Goal: Task Accomplishment & Management: Use online tool/utility

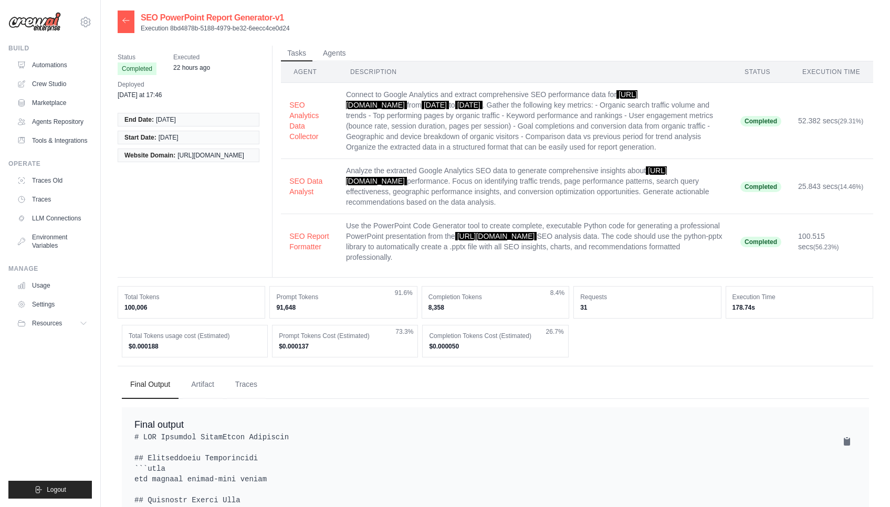
click at [47, 20] on img at bounding box center [34, 22] width 52 height 20
click at [53, 65] on link "Automations" at bounding box center [53, 65] width 79 height 17
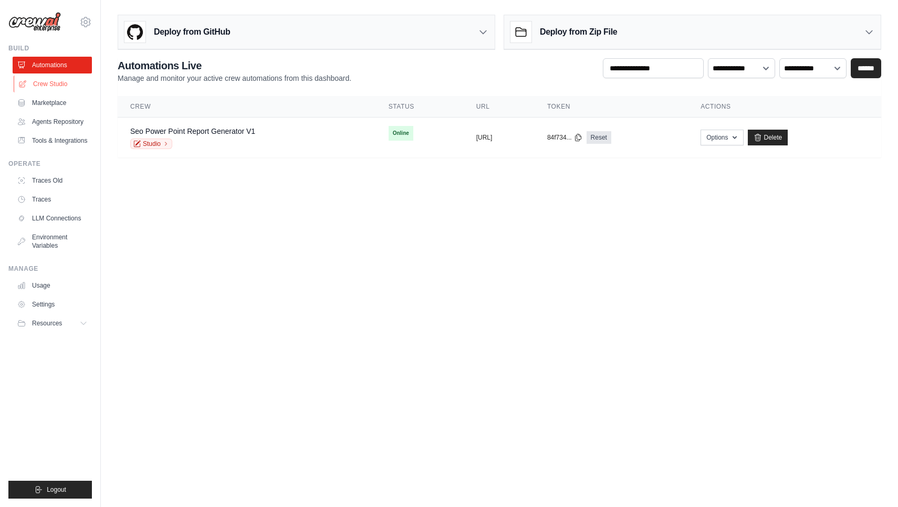
click at [53, 82] on link "Crew Studio" at bounding box center [53, 84] width 79 height 17
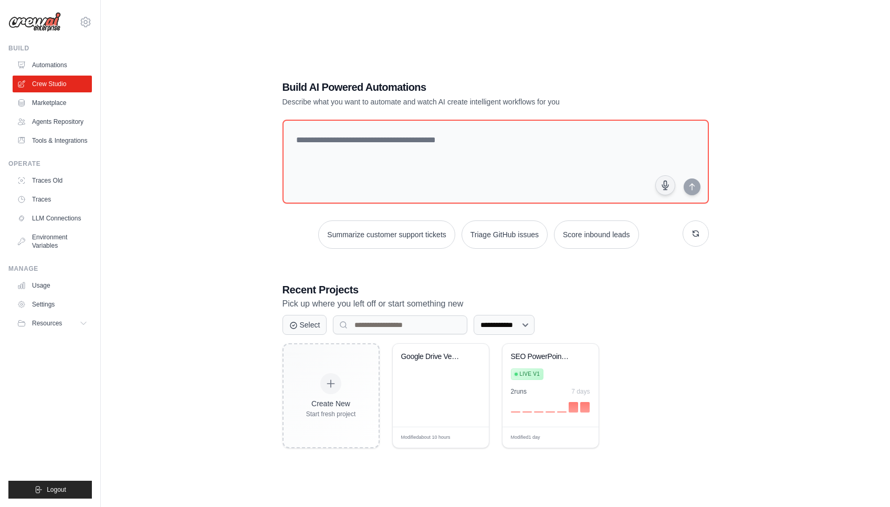
click at [68, 45] on div "Build" at bounding box center [49, 48] width 83 height 8
click at [388, 138] on textarea at bounding box center [495, 161] width 430 height 85
click at [480, 146] on textarea at bounding box center [495, 161] width 430 height 85
click at [71, 113] on ul "Automations Crew Studio Marketplace Agents Repository Tools & Integrations" at bounding box center [52, 103] width 79 height 92
click at [71, 111] on link "Marketplace" at bounding box center [53, 102] width 79 height 17
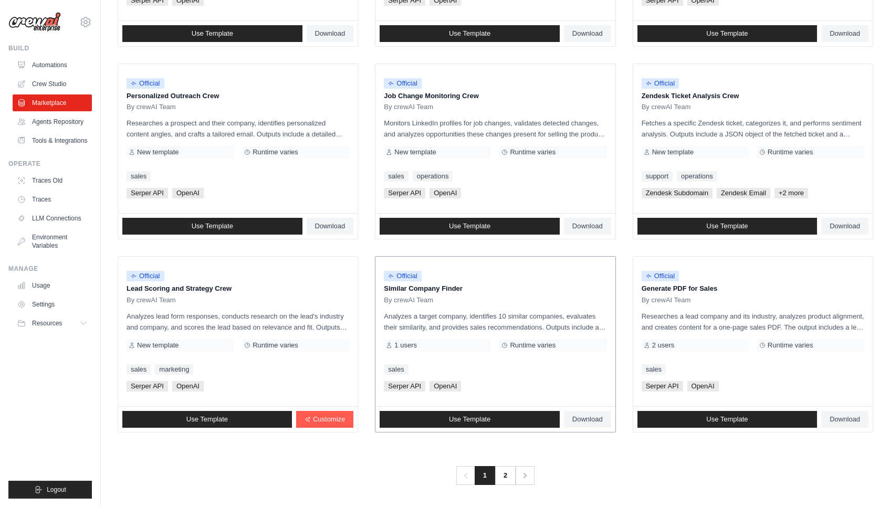
scroll to position [464, 0]
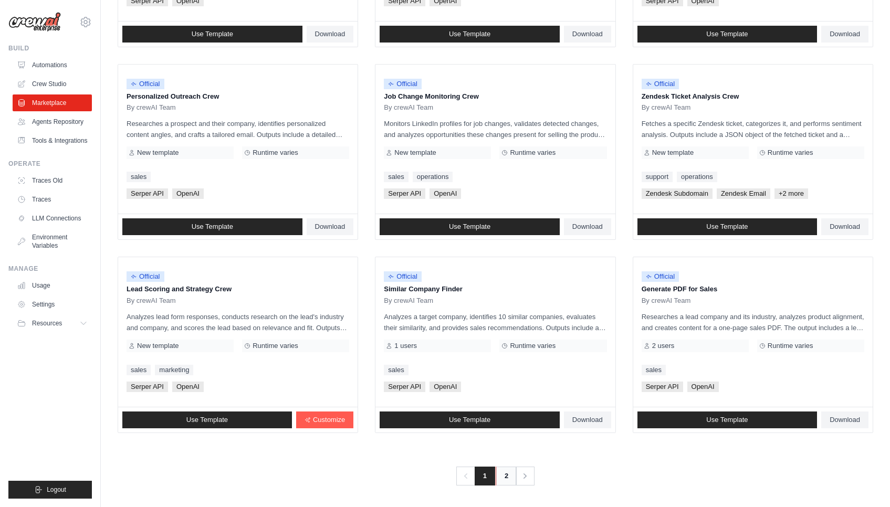
click at [506, 475] on link "2" at bounding box center [506, 476] width 21 height 19
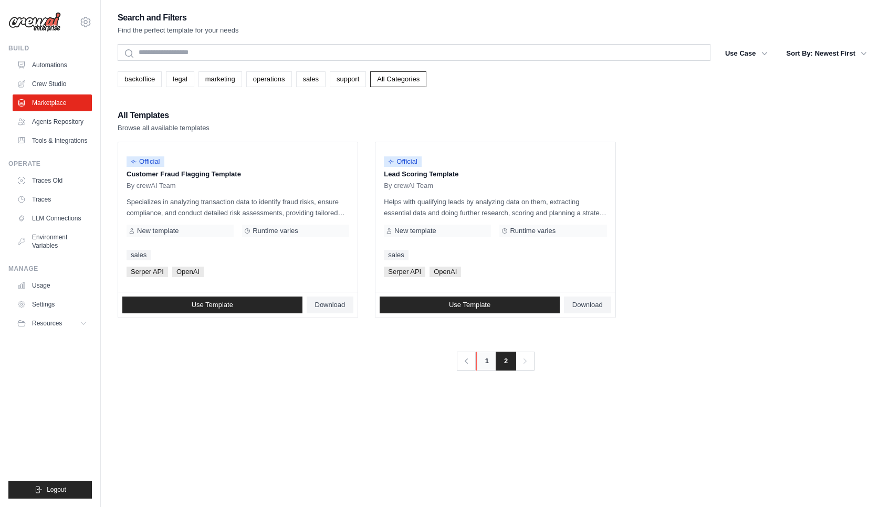
click at [478, 363] on link "1" at bounding box center [486, 361] width 21 height 19
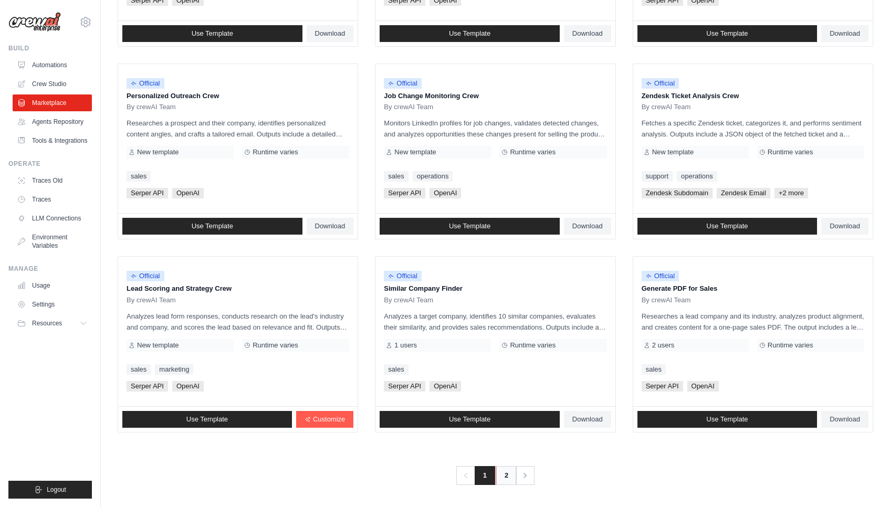
scroll to position [464, 0]
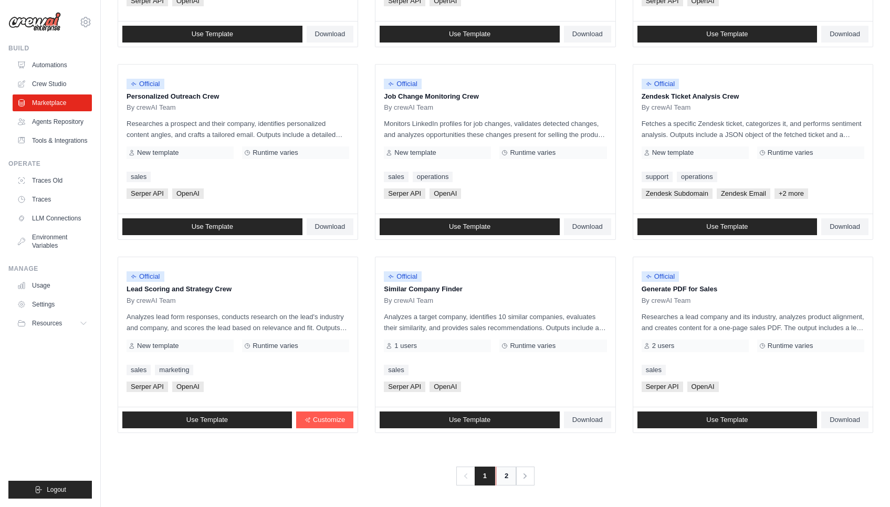
click at [506, 472] on link "2" at bounding box center [506, 476] width 21 height 19
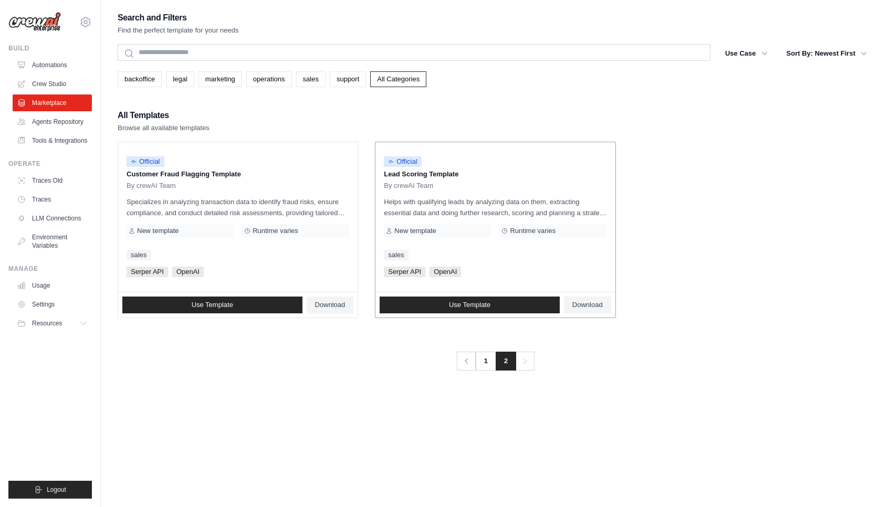
click at [394, 250] on link "sales" at bounding box center [396, 255] width 24 height 10
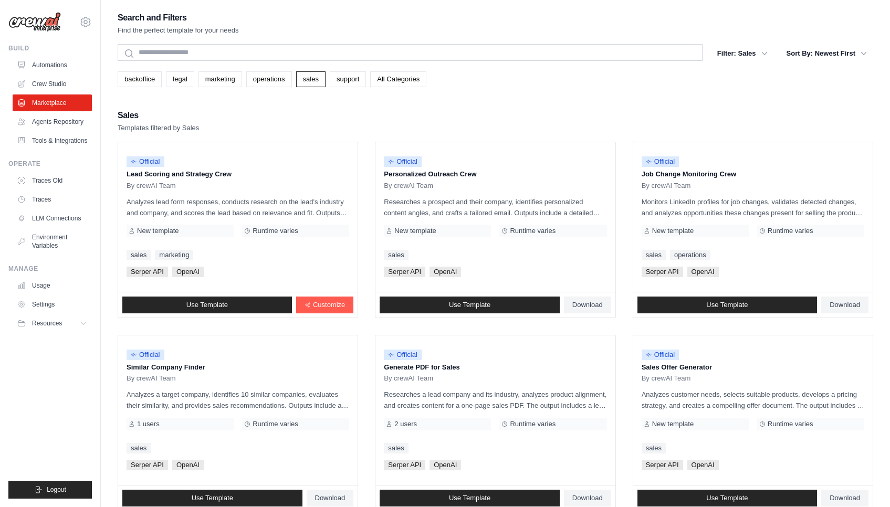
click at [54, 25] on img at bounding box center [34, 22] width 52 height 20
click at [54, 58] on link "Automations" at bounding box center [53, 65] width 79 height 17
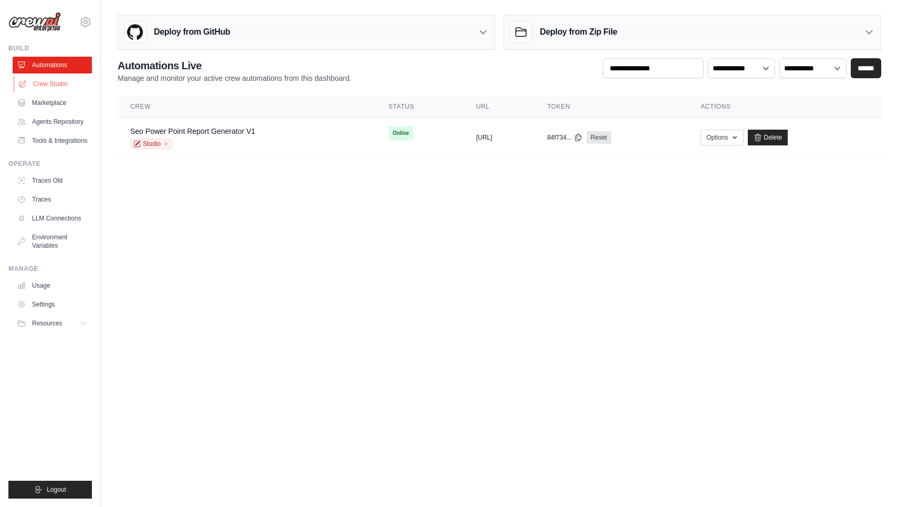
click at [58, 91] on link "Crew Studio" at bounding box center [53, 84] width 79 height 17
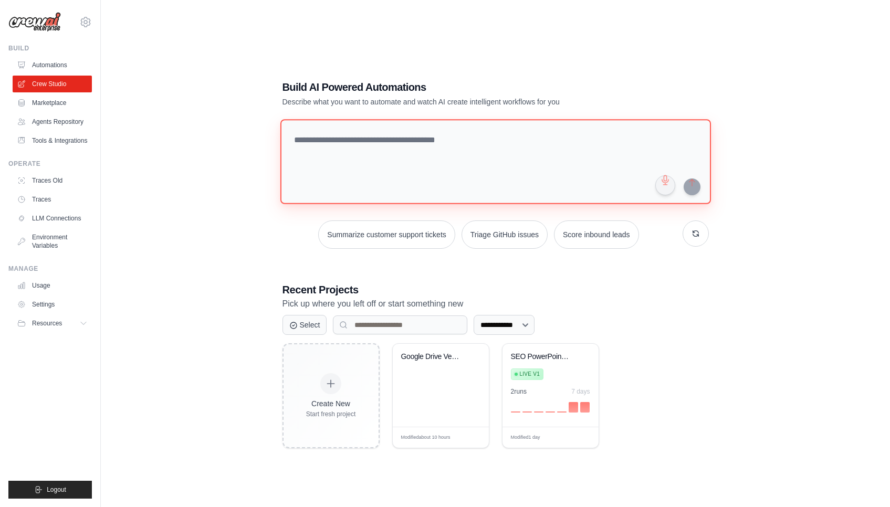
click at [469, 154] on textarea at bounding box center [495, 161] width 430 height 85
click at [43, 115] on link "Agents Repository" at bounding box center [53, 121] width 79 height 17
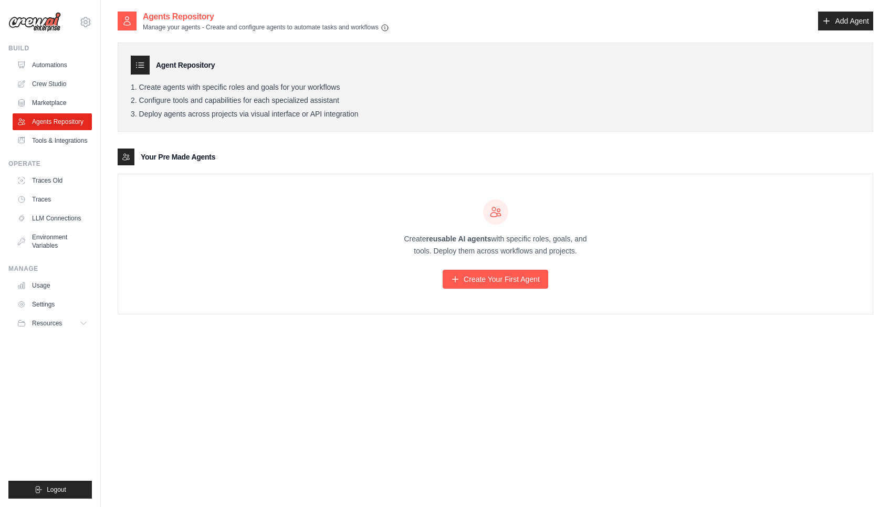
click at [48, 111] on ul "Automations Crew Studio Marketplace Agents Repository Tools & Integrations" at bounding box center [52, 103] width 79 height 92
click at [76, 75] on ul "Automations Crew Studio Marketplace Agents Repository Tools & Integrations" at bounding box center [52, 103] width 79 height 92
click at [80, 69] on link "Automations" at bounding box center [53, 65] width 79 height 17
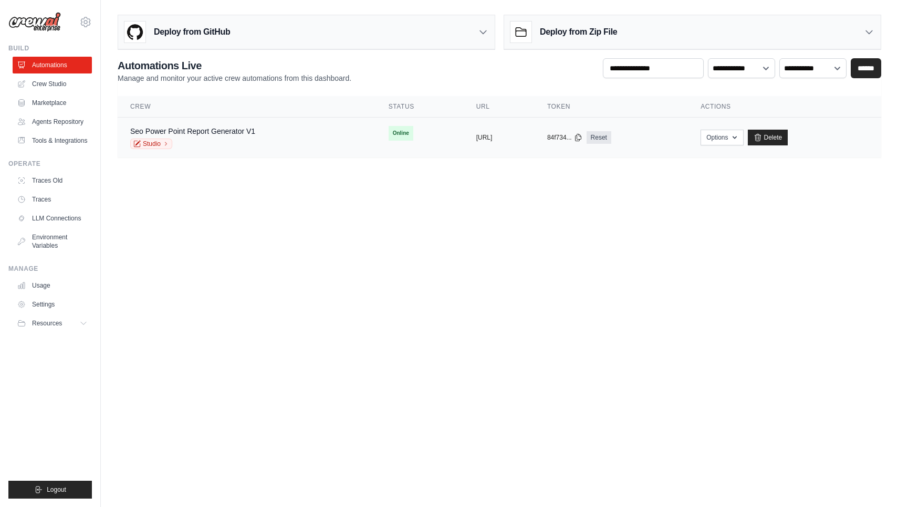
click at [300, 146] on div "Seo Power Point Report Generator V1 Studio" at bounding box center [246, 137] width 233 height 23
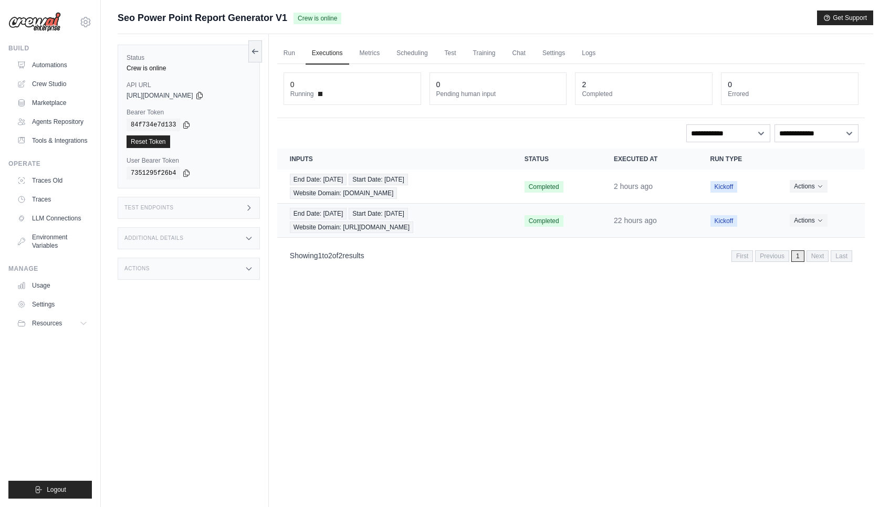
click at [525, 213] on td "Completed" at bounding box center [556, 221] width 89 height 34
click at [54, 218] on link "LLM Connections" at bounding box center [53, 218] width 79 height 17
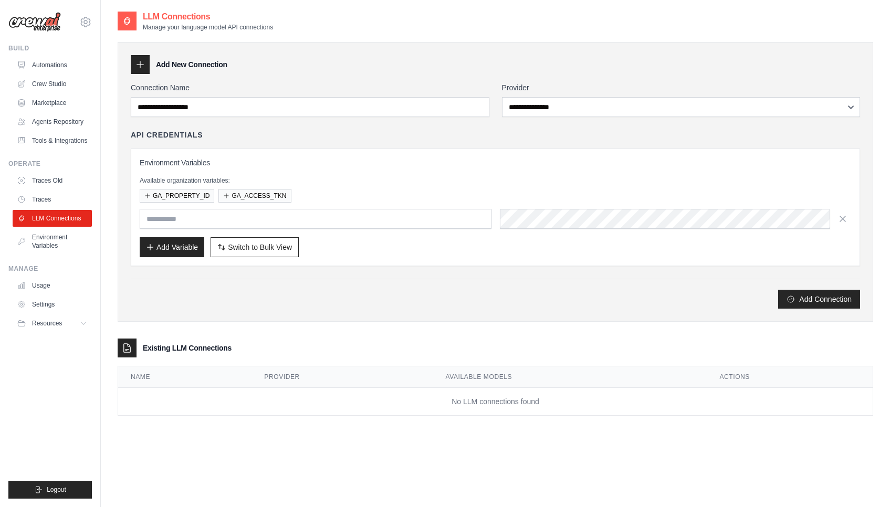
click at [568, 87] on label "Provider" at bounding box center [681, 87] width 359 height 10
click at [568, 97] on select "**********" at bounding box center [681, 107] width 359 height 20
click at [142, 60] on icon at bounding box center [140, 64] width 10 height 10
click at [142, 62] on icon at bounding box center [140, 64] width 10 height 10
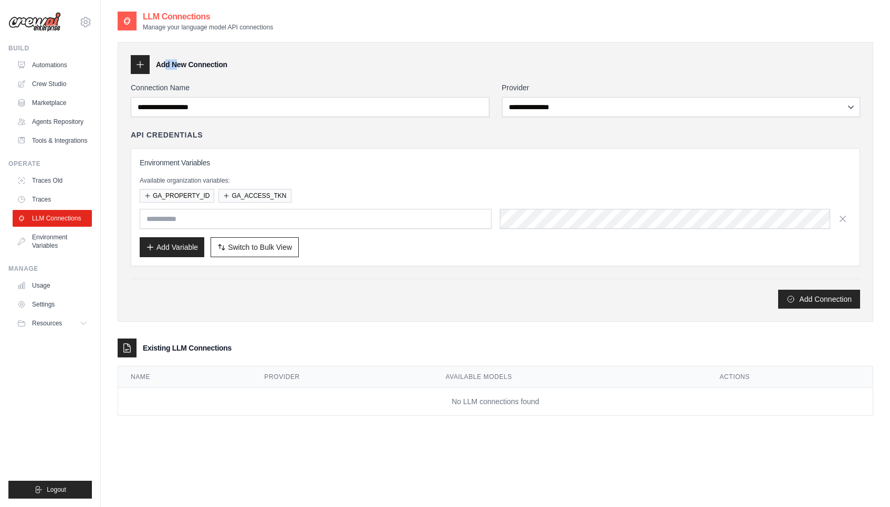
click at [142, 69] on icon at bounding box center [140, 64] width 10 height 10
click at [55, 205] on link "Traces" at bounding box center [53, 199] width 79 height 17
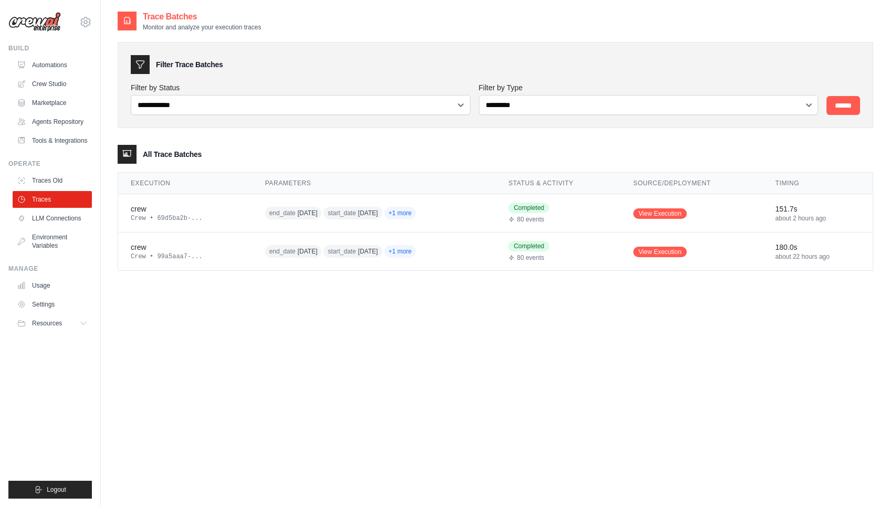
click at [78, 75] on ul "Automations Crew Studio Marketplace Agents Repository Tools & Integrations" at bounding box center [52, 103] width 79 height 92
click at [79, 62] on link "Automations" at bounding box center [53, 65] width 79 height 17
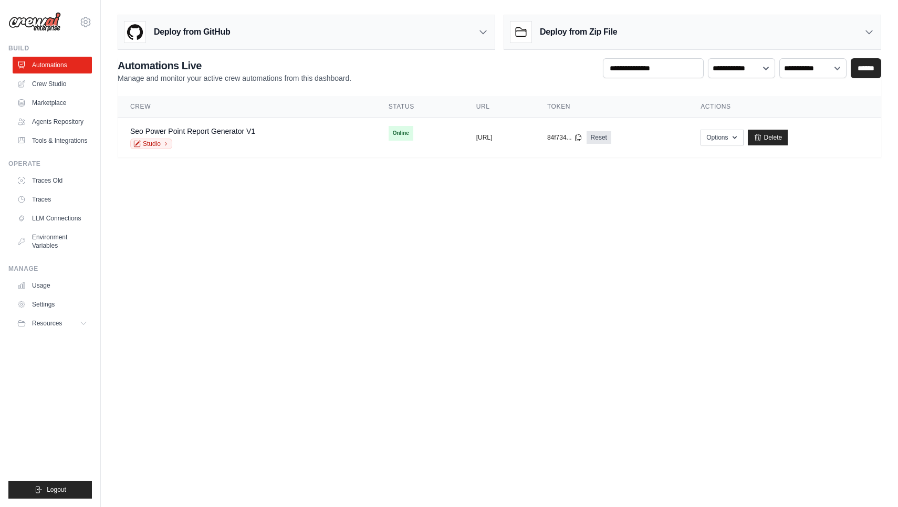
click at [634, 38] on div "Deploy from Zip File" at bounding box center [692, 32] width 376 height 34
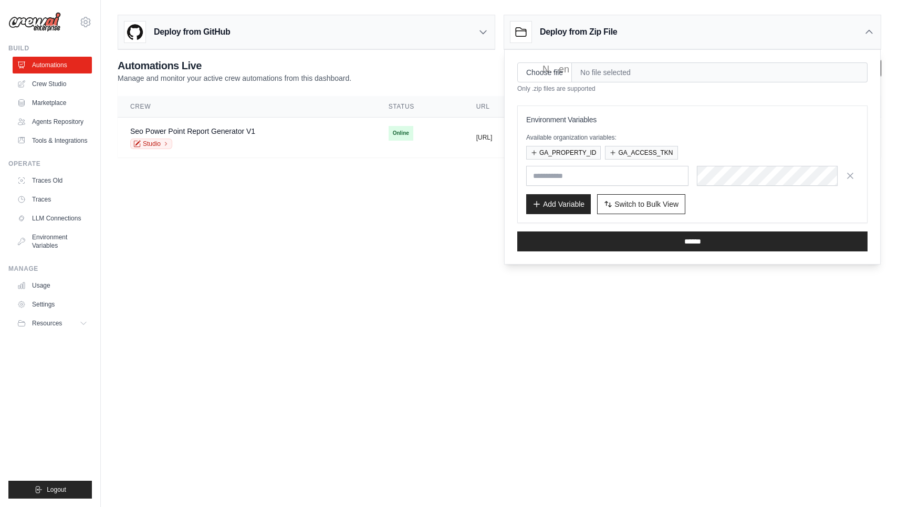
click at [454, 217] on body "abisht3@asu.edu Settings Build Automations" at bounding box center [449, 253] width 898 height 507
click at [364, 30] on div "Deploy from GitHub" at bounding box center [306, 32] width 376 height 34
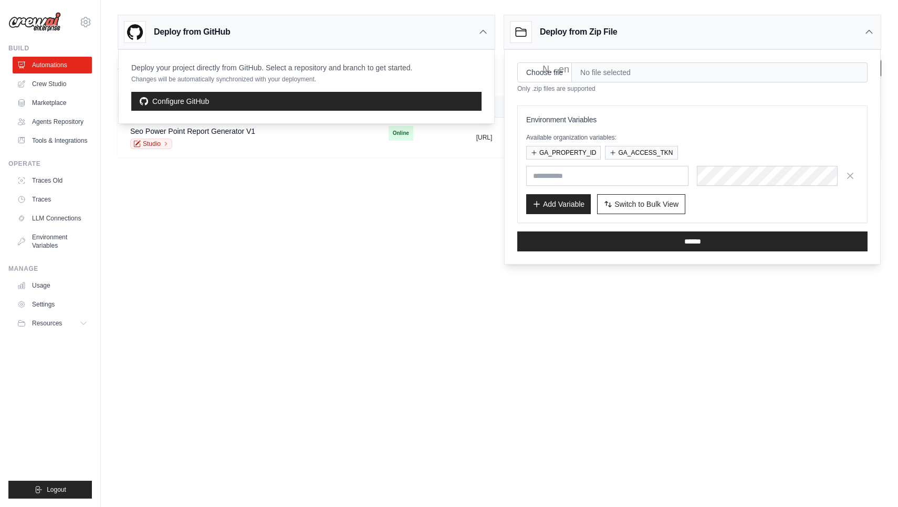
click at [364, 30] on div "Deploy from GitHub" at bounding box center [306, 32] width 376 height 34
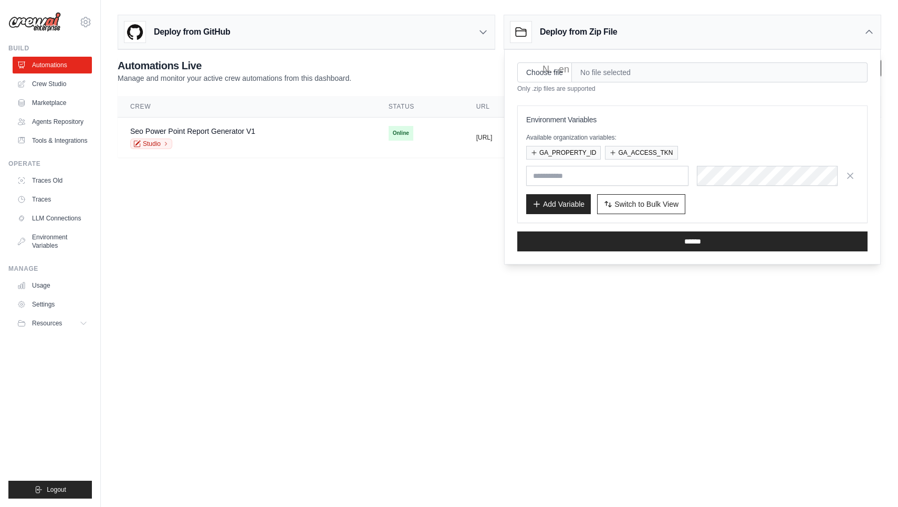
click at [346, 208] on body "abisht3@asu.edu Settings Build Automations" at bounding box center [449, 253] width 898 height 507
click at [864, 27] on div at bounding box center [869, 32] width 10 height 10
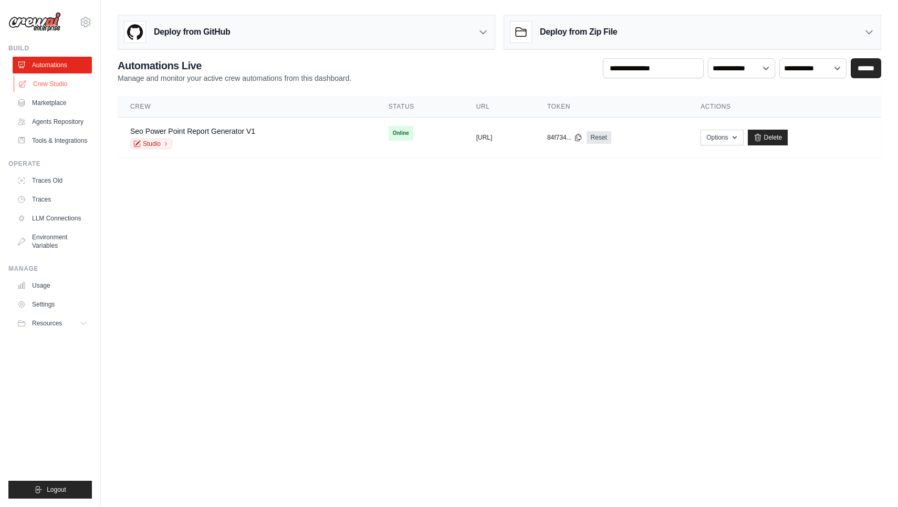
click at [68, 81] on link "Crew Studio" at bounding box center [53, 84] width 79 height 17
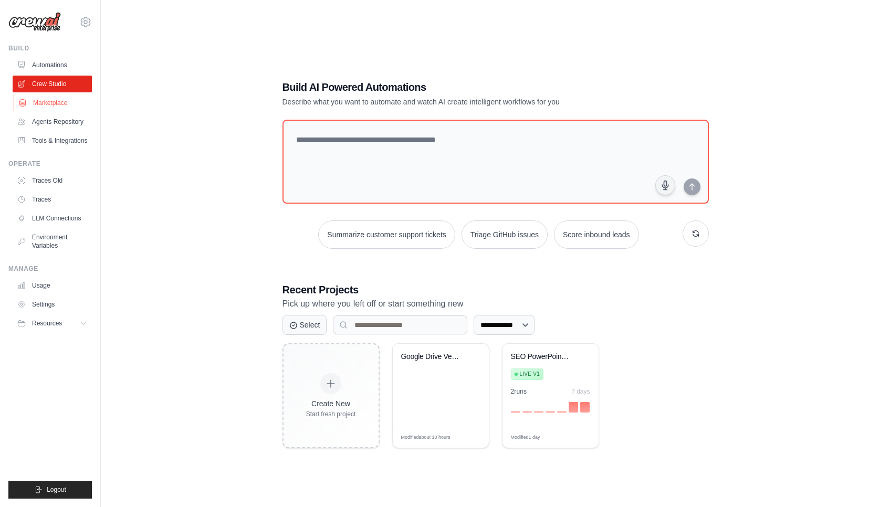
click at [63, 107] on link "Marketplace" at bounding box center [53, 102] width 79 height 17
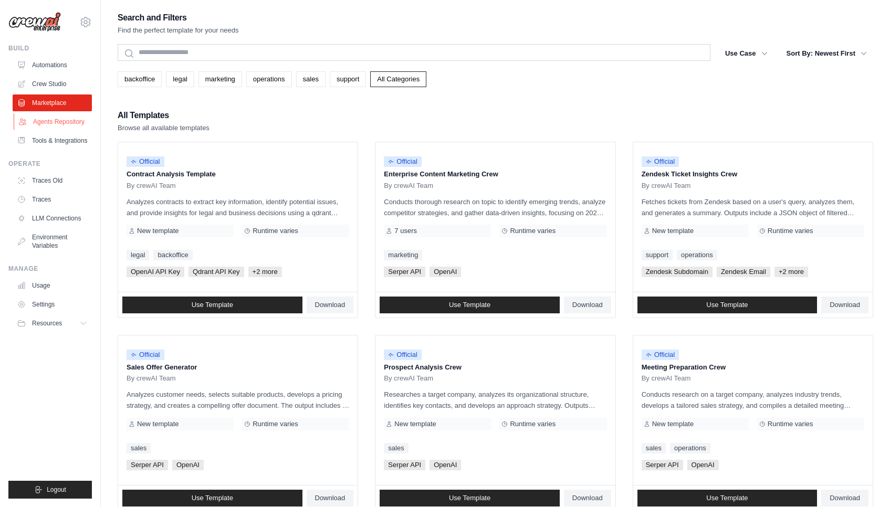
click at [63, 130] on link "Agents Repository" at bounding box center [53, 121] width 79 height 17
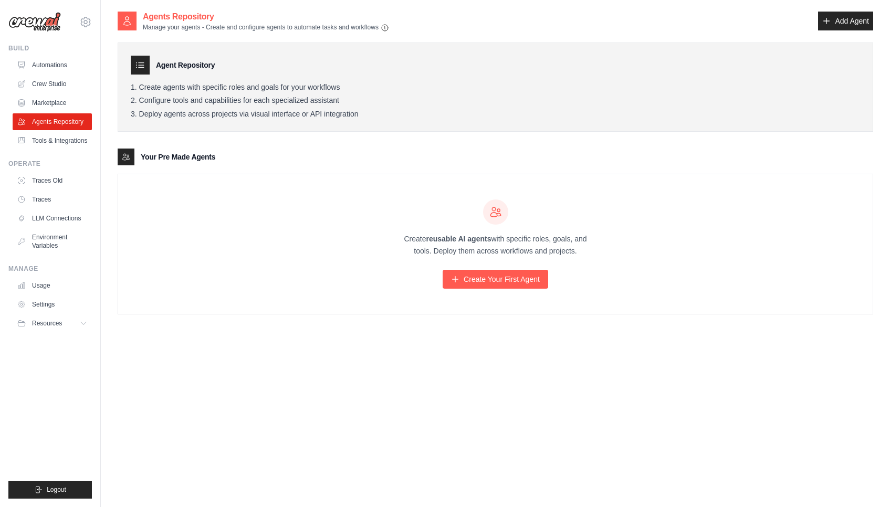
click at [63, 132] on ul "Automations Crew Studio Marketplace Agents Repository Tools & Integrations" at bounding box center [52, 103] width 79 height 92
click at [63, 144] on link "Tools & Integrations" at bounding box center [53, 140] width 79 height 17
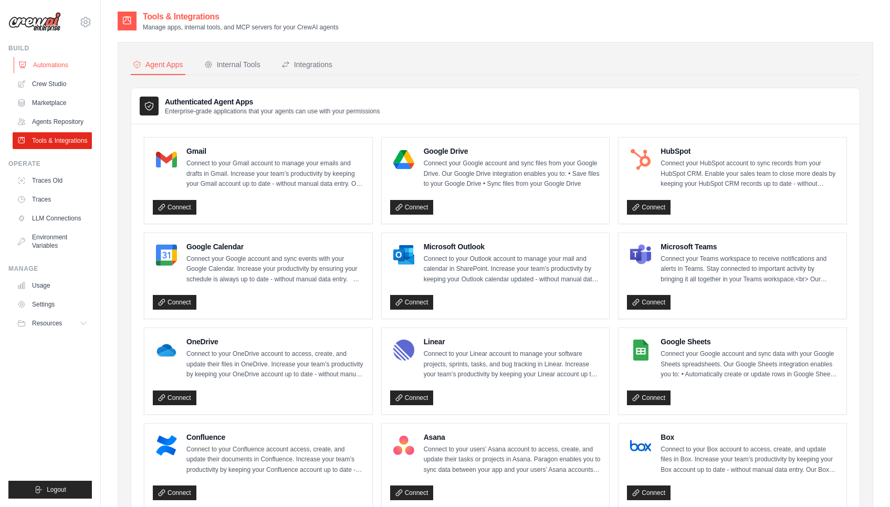
click at [41, 63] on link "Automations" at bounding box center [53, 65] width 79 height 17
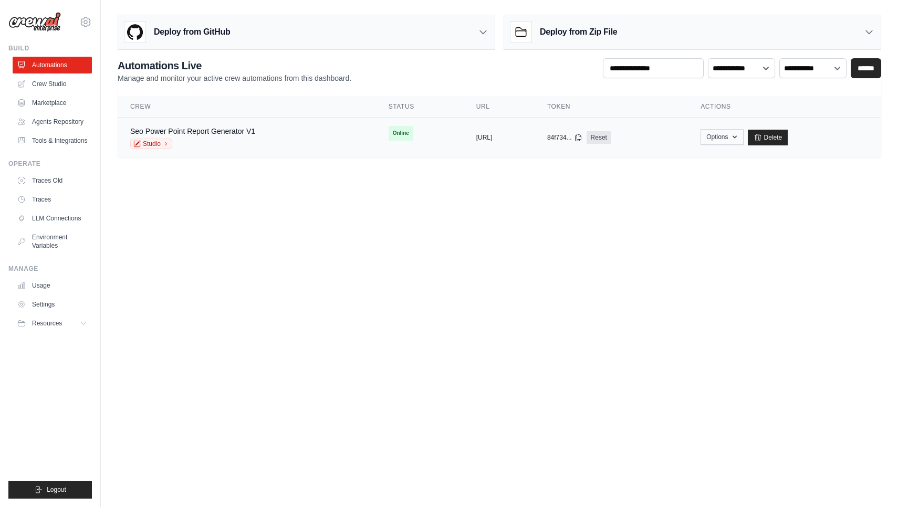
click at [743, 135] on button "Options" at bounding box center [721, 137] width 43 height 16
click at [675, 133] on div "84f734... Reset" at bounding box center [611, 137] width 128 height 13
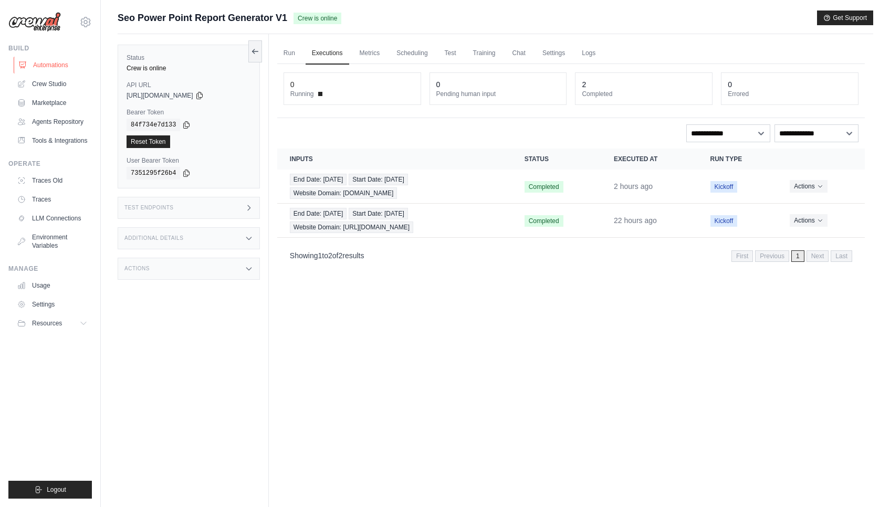
click at [59, 65] on link "Automations" at bounding box center [53, 65] width 79 height 17
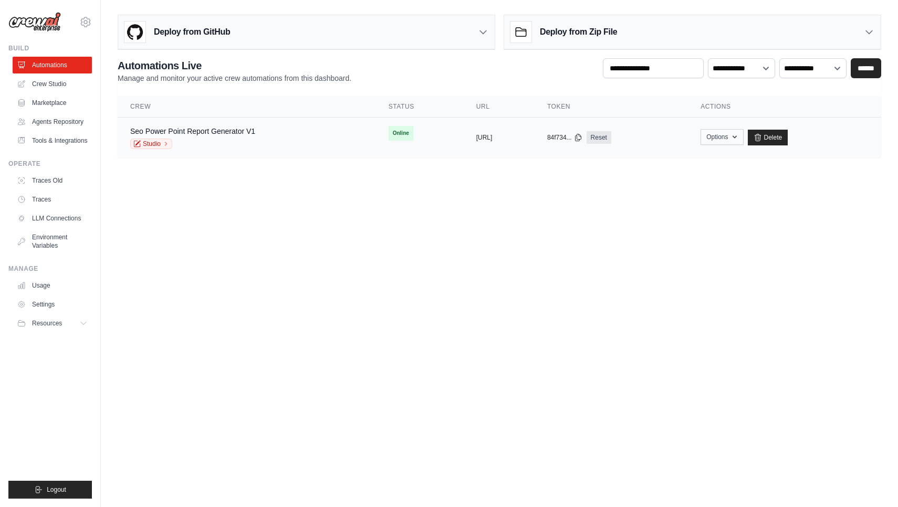
click at [743, 140] on button "Options" at bounding box center [721, 137] width 43 height 16
click at [530, 145] on td "copied https://seo-powerpoint-report-gener" at bounding box center [499, 138] width 71 height 40
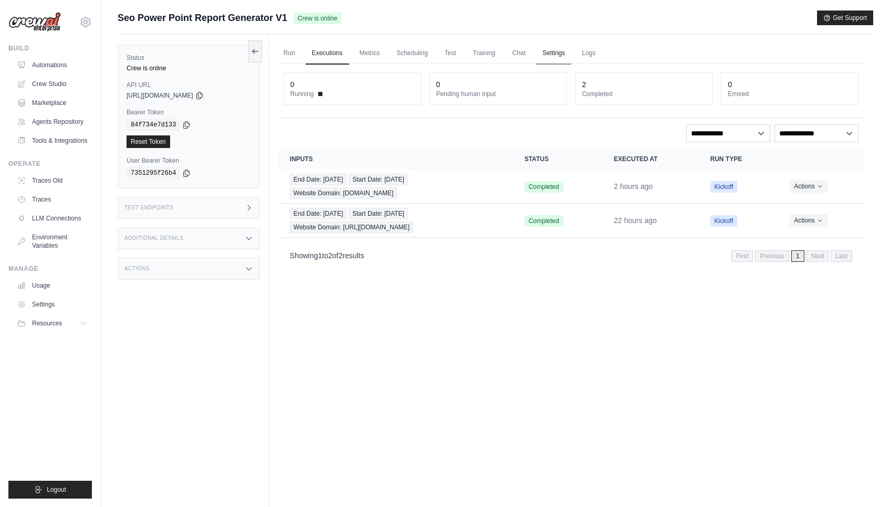
click at [565, 56] on link "Settings" at bounding box center [553, 54] width 35 height 22
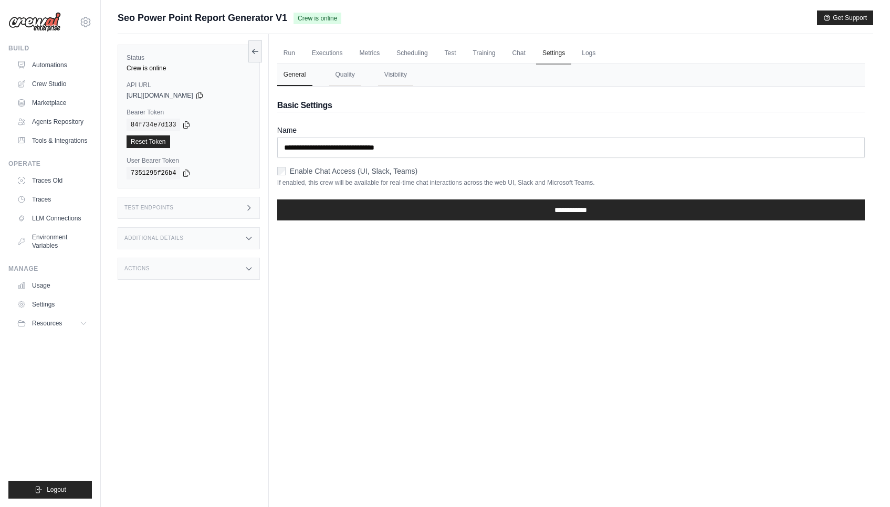
click at [540, 59] on link "Settings" at bounding box center [553, 54] width 35 height 22
click at [517, 55] on link "Chat" at bounding box center [519, 54] width 26 height 22
click at [455, 57] on link "Test" at bounding box center [450, 54] width 24 height 22
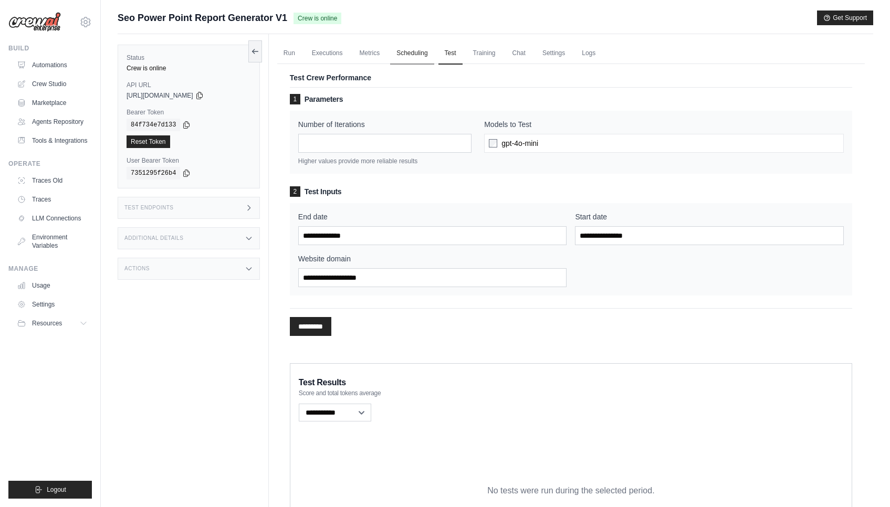
click at [412, 57] on link "Scheduling" at bounding box center [412, 54] width 44 height 22
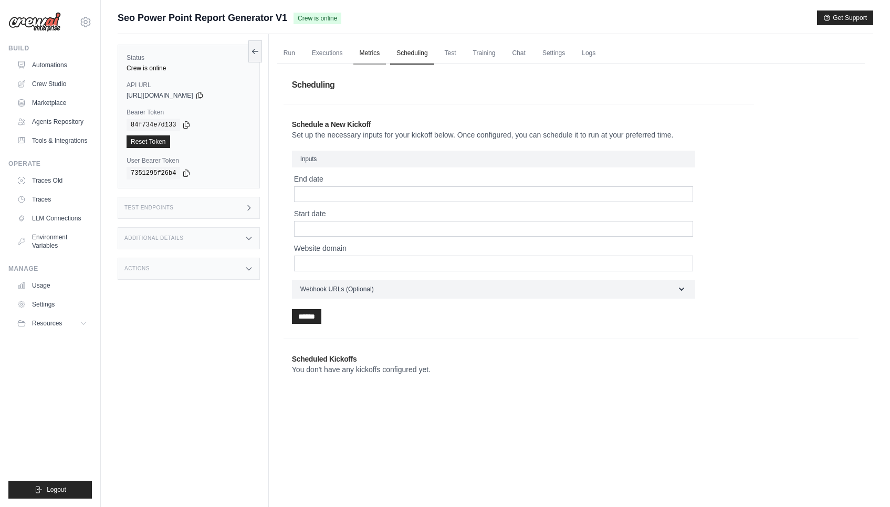
click at [370, 57] on link "Metrics" at bounding box center [369, 54] width 33 height 22
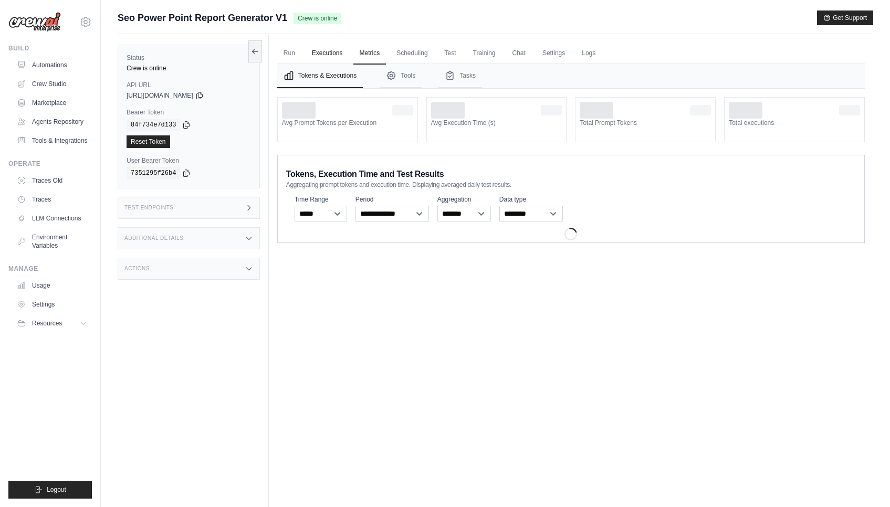
click at [346, 57] on link "Executions" at bounding box center [328, 54] width 44 height 22
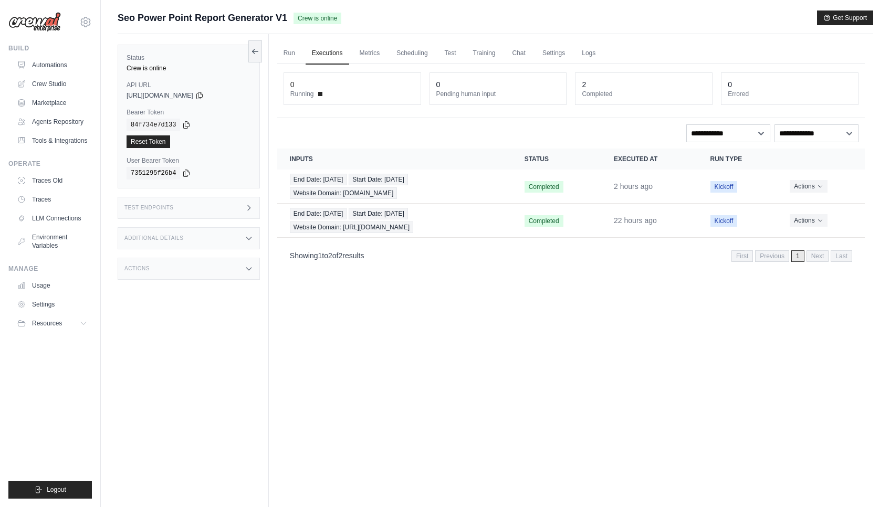
click at [307, 56] on link "Executions" at bounding box center [328, 54] width 44 height 22
click at [299, 56] on link "Run" at bounding box center [289, 54] width 24 height 22
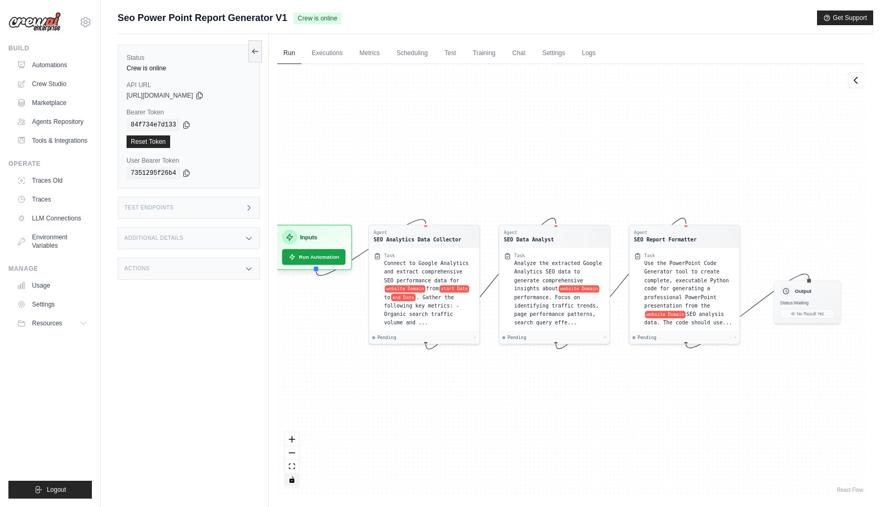
click at [295, 481] on button "toggle interactivity" at bounding box center [292, 480] width 14 height 14
click at [295, 482] on button "toggle interactivity" at bounding box center [292, 480] width 14 height 14
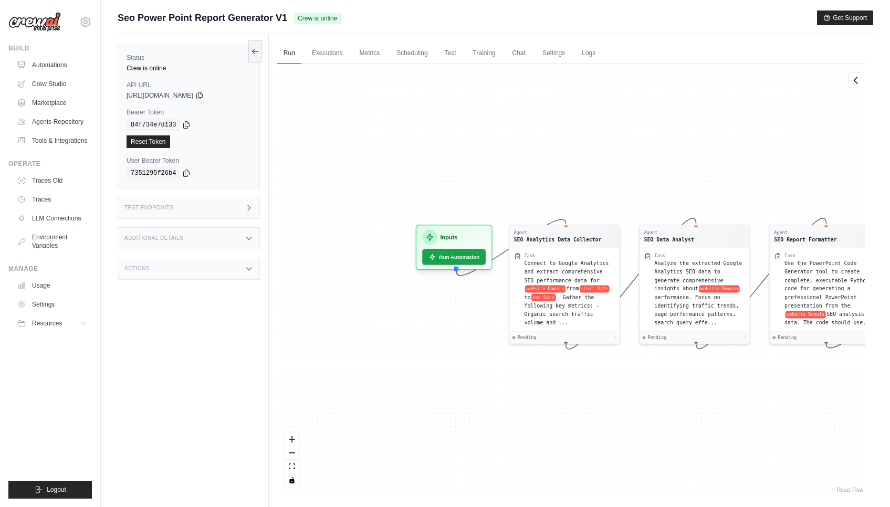
drag, startPoint x: 344, startPoint y: 161, endPoint x: 484, endPoint y: 161, distance: 140.2
click at [484, 161] on div "Agent SEO Analytics Data Collector Task Connect to Google Analytics and extract…" at bounding box center [570, 279] width 587 height 431
click at [46, 60] on link "Automations" at bounding box center [53, 65] width 79 height 17
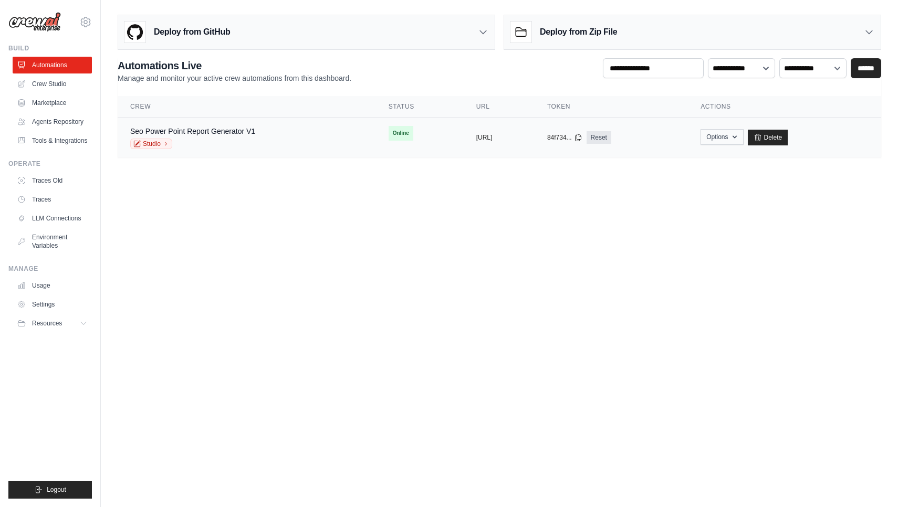
click at [739, 139] on icon "button" at bounding box center [734, 137] width 8 height 8
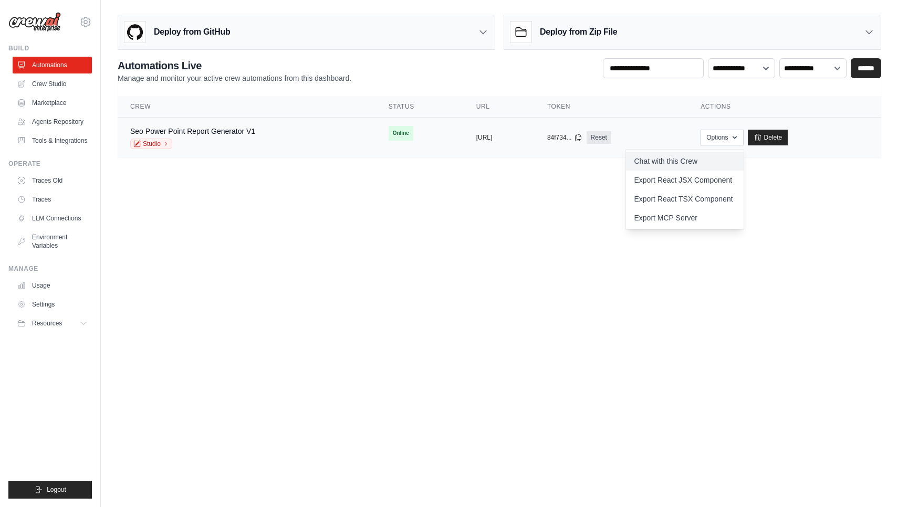
click at [734, 159] on link "Chat with this Crew" at bounding box center [685, 161] width 118 height 19
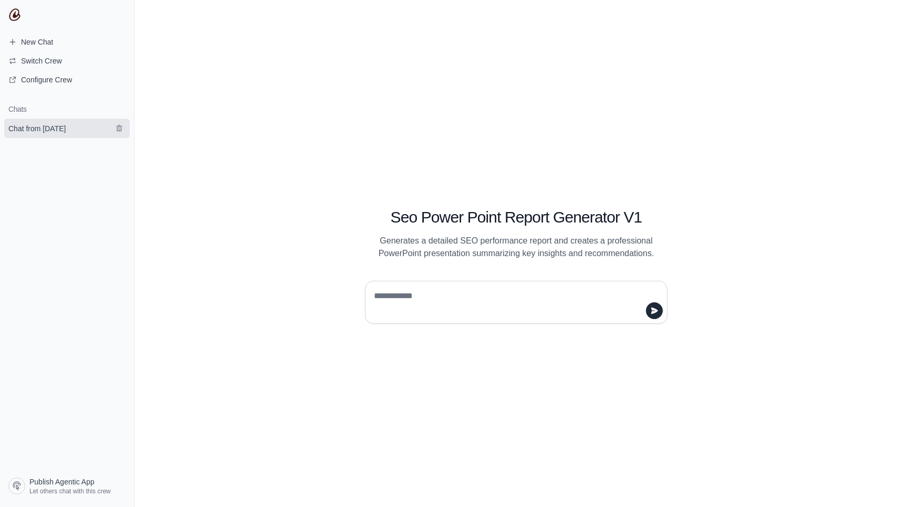
click at [66, 125] on span "Chat from [DATE]" at bounding box center [36, 128] width 57 height 10
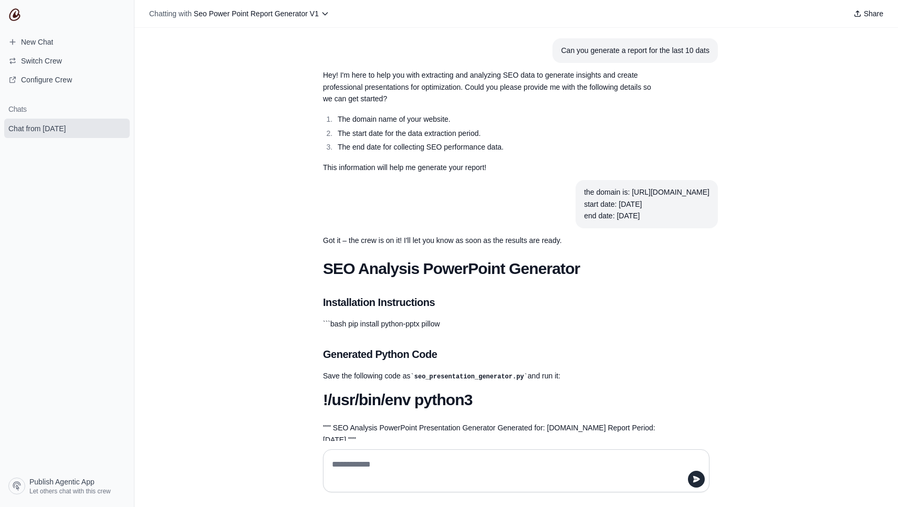
click at [312, 13] on span "Seo Power Point Report Generator V1" at bounding box center [256, 13] width 125 height 8
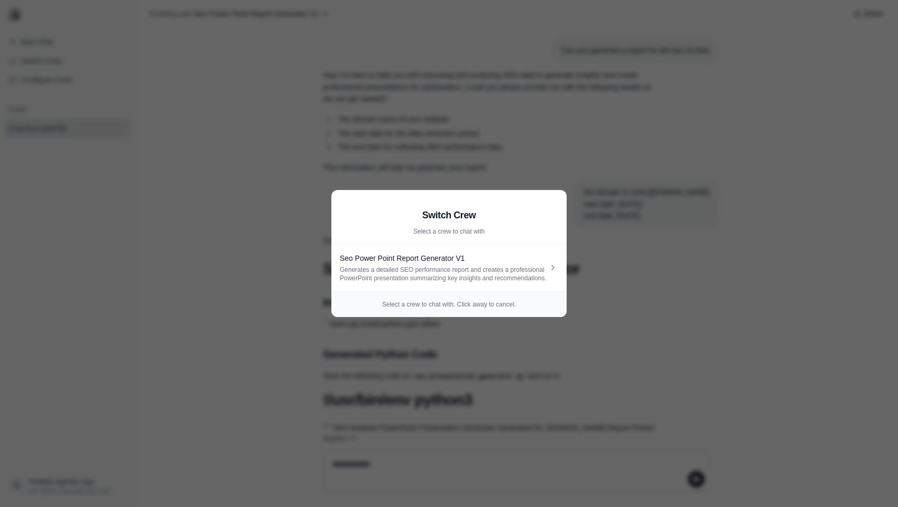
click at [305, 55] on aside "Switch Crew Select a crew to chat with Seo Power Point Report Generator V1 Gene…" at bounding box center [449, 253] width 898 height 507
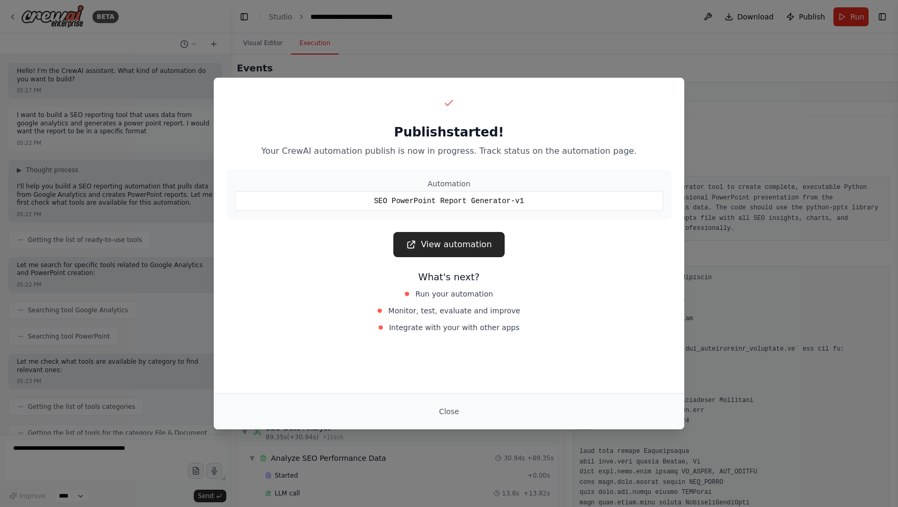
scroll to position [4675, 0]
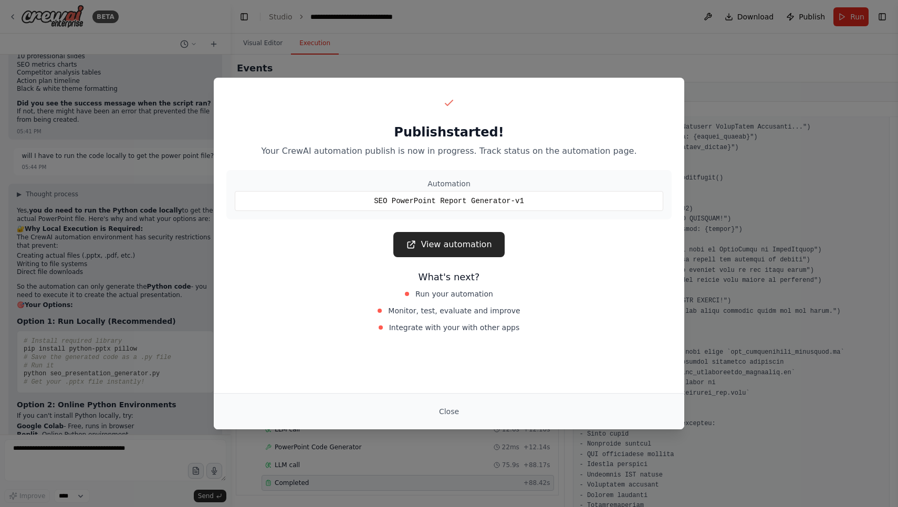
click at [456, 58] on div "Publish started! Your CrewAI automation publish is now in progress. Track statu…" at bounding box center [449, 253] width 898 height 507
click at [439, 416] on button "Close" at bounding box center [448, 411] width 37 height 19
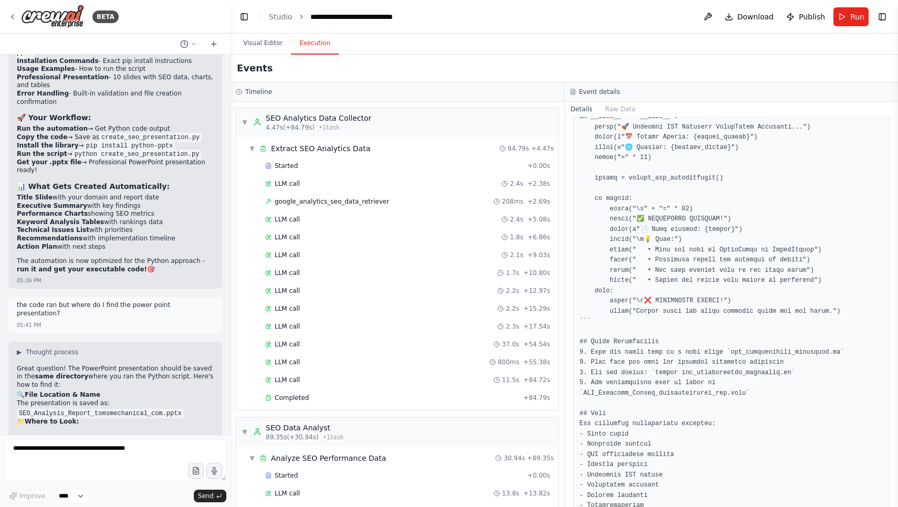
scroll to position [7877, 0]
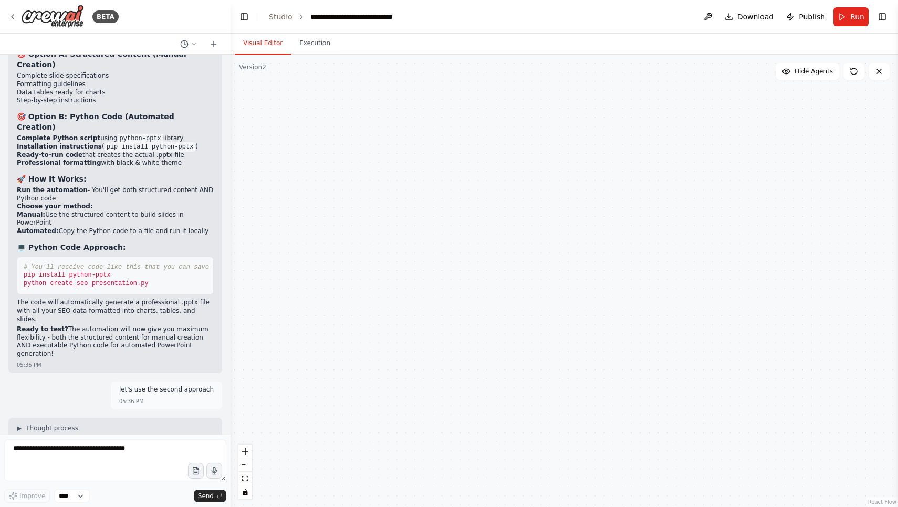
click at [271, 53] on button "Visual Editor" at bounding box center [263, 44] width 56 height 22
